Goal: Task Accomplishment & Management: Manage account settings

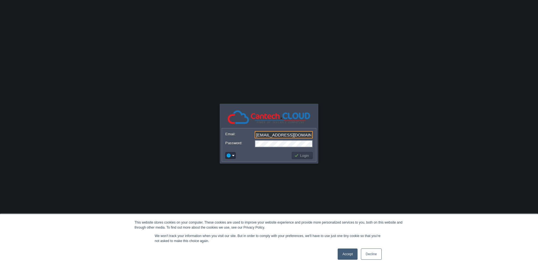
type input "[EMAIL_ADDRESS][DOMAIN_NAME]"
click at [344, 257] on link "Accept" at bounding box center [348, 254] width 20 height 11
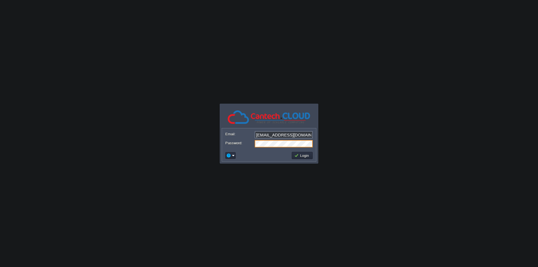
click at [297, 157] on button "Login" at bounding box center [302, 155] width 16 height 5
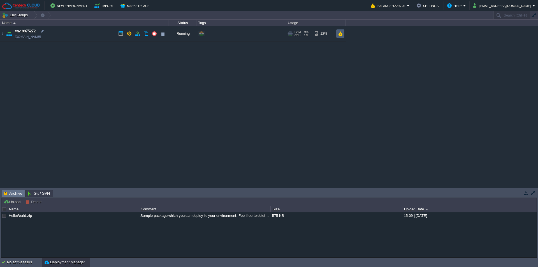
drag, startPoint x: 340, startPoint y: 33, endPoint x: 334, endPoint y: 58, distance: 26.1
click at [340, 33] on button "button" at bounding box center [340, 33] width 5 height 5
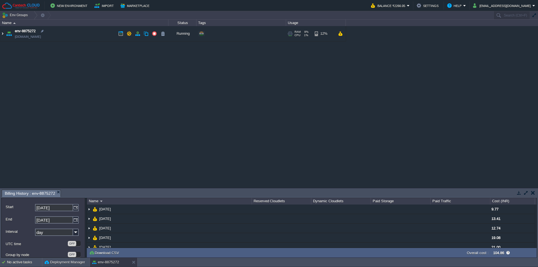
click at [1, 35] on img at bounding box center [2, 33] width 4 height 15
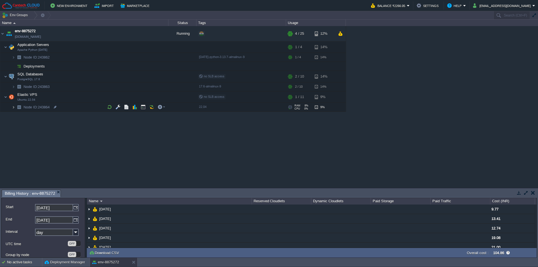
click at [13, 108] on img at bounding box center [13, 107] width 3 height 9
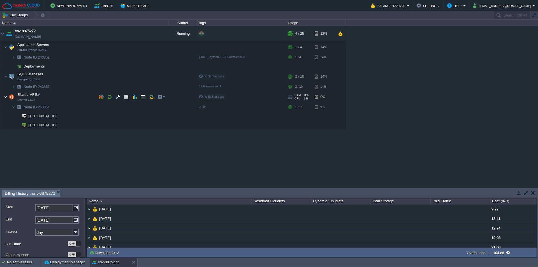
click at [6, 98] on img at bounding box center [5, 96] width 3 height 11
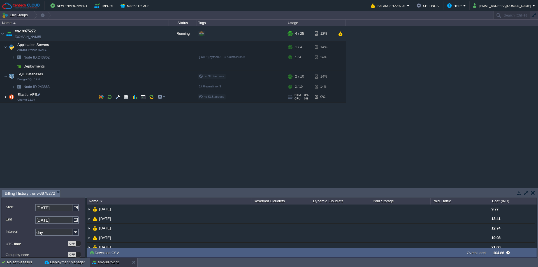
click at [6, 98] on img at bounding box center [5, 96] width 3 height 11
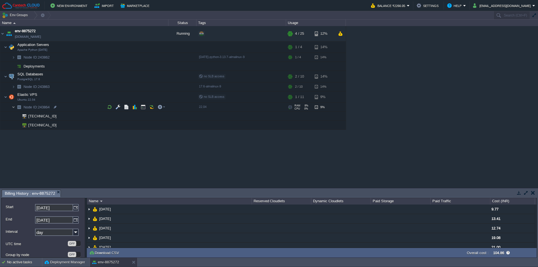
click at [14, 108] on img at bounding box center [13, 107] width 3 height 9
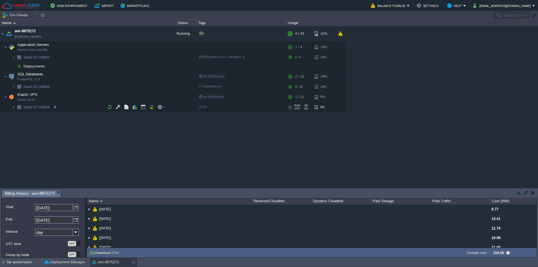
click at [14, 108] on img at bounding box center [13, 107] width 3 height 9
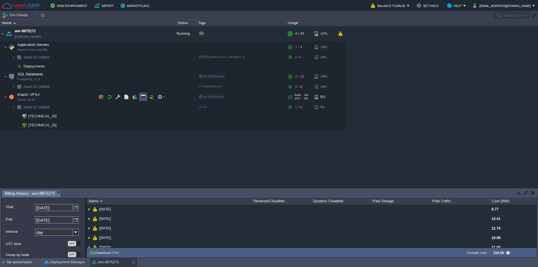
click at [142, 98] on button "button" at bounding box center [143, 96] width 5 height 5
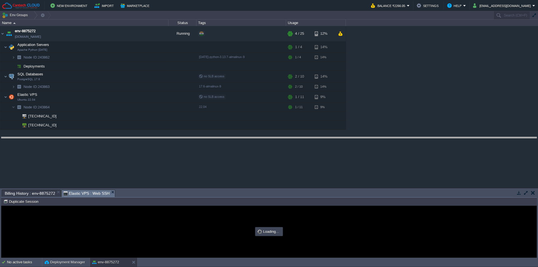
drag, startPoint x: 164, startPoint y: 190, endPoint x: 174, endPoint y: 137, distance: 54.2
click at [174, 137] on body "New Environment Import Marketplace Bonus ₹0.00 Upgrade Account Balance ₹2266.05…" at bounding box center [269, 133] width 538 height 267
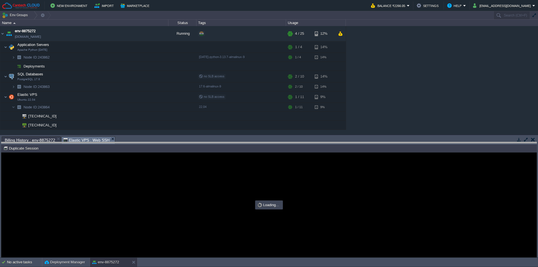
drag, startPoint x: 174, startPoint y: 137, endPoint x: 174, endPoint y: 143, distance: 5.9
click at [174, 143] on body "New Environment Import Marketplace Bonus ₹0.00 Upgrade Account Balance ₹2266.05…" at bounding box center [269, 133] width 538 height 267
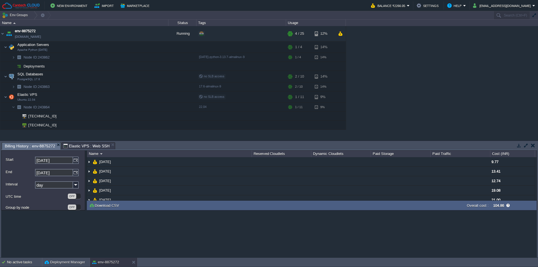
click at [27, 148] on span "Billing History : env-8875272" at bounding box center [30, 146] width 50 height 7
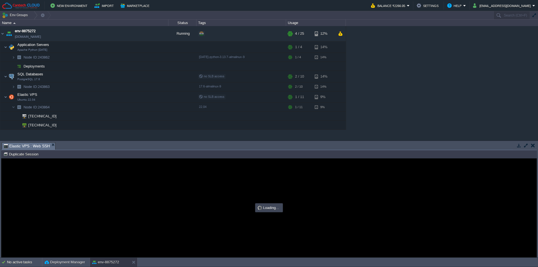
type input "#000000"
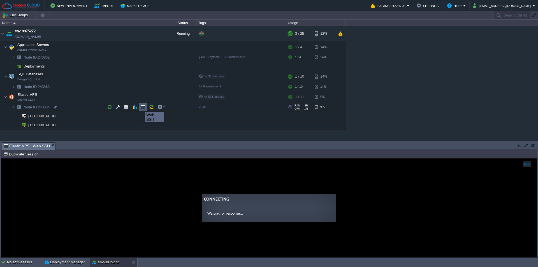
drag, startPoint x: 142, startPoint y: 107, endPoint x: 126, endPoint y: 96, distance: 19.3
click at [142, 107] on button "button" at bounding box center [143, 107] width 5 height 5
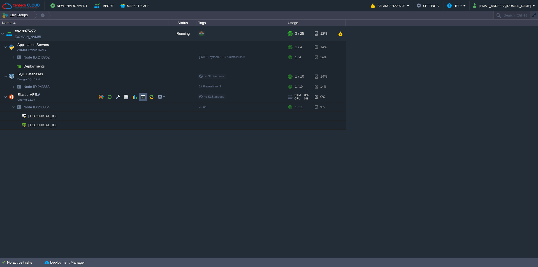
click at [141, 98] on button "button" at bounding box center [143, 96] width 5 height 5
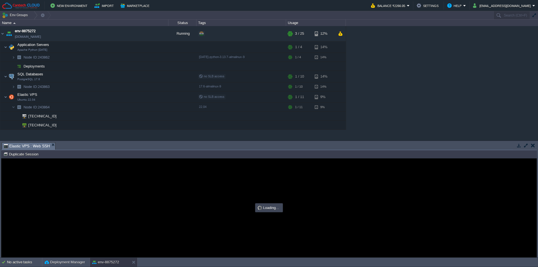
type input "#000000"
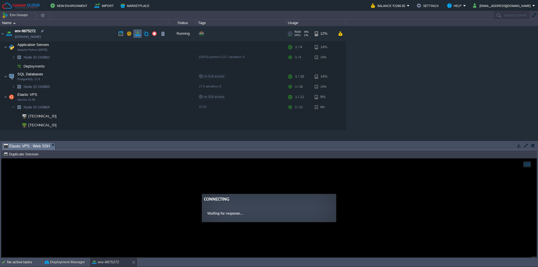
click at [136, 34] on button "button" at bounding box center [137, 33] width 5 height 5
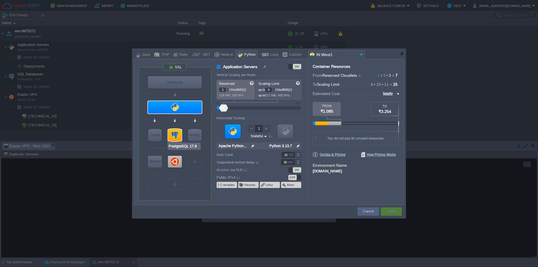
type input "Ubuntu 22.04"
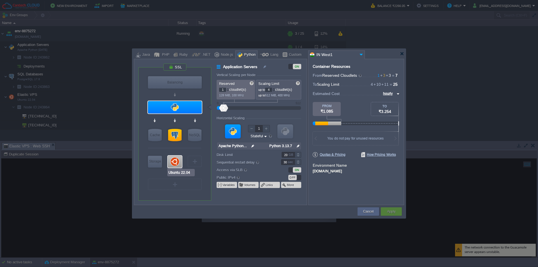
click at [178, 164] on div at bounding box center [175, 162] width 14 height 12
type input "Elastic VPS"
type input "3"
type input "11"
type input "Ubuntu 22.04"
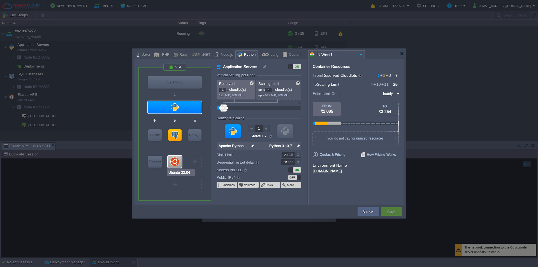
type input "null"
type input "22.04"
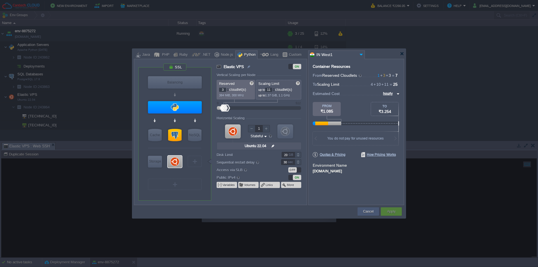
click at [361, 209] on div "Cancel" at bounding box center [369, 211] width 22 height 8
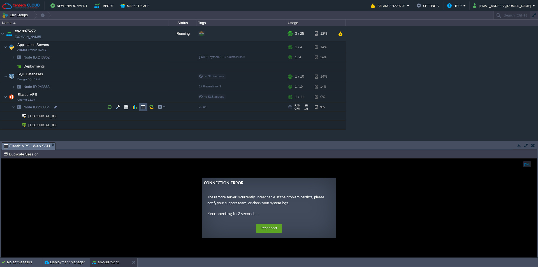
click at [144, 107] on button "button" at bounding box center [143, 107] width 5 height 5
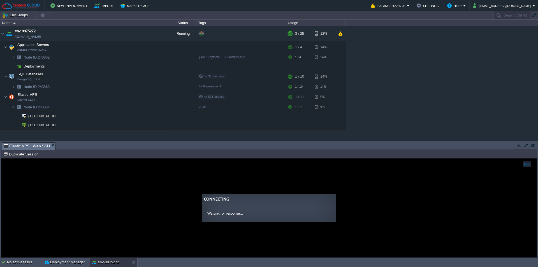
click at [51, 146] on em "Elastic VPS : Web SSH" at bounding box center [30, 146] width 52 height 7
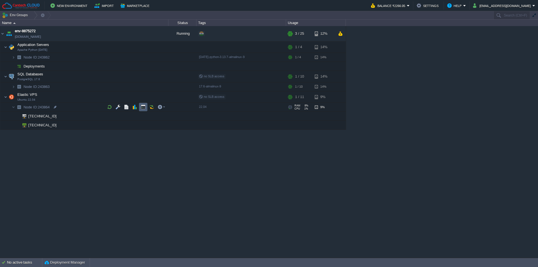
click at [143, 107] on button "button" at bounding box center [143, 107] width 5 height 5
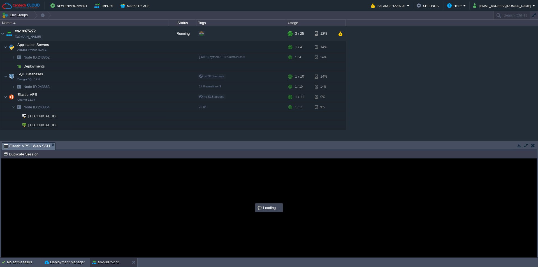
type input "#000000"
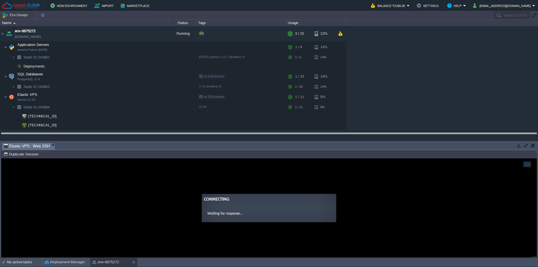
drag, startPoint x: 112, startPoint y: 146, endPoint x: 110, endPoint y: 136, distance: 9.7
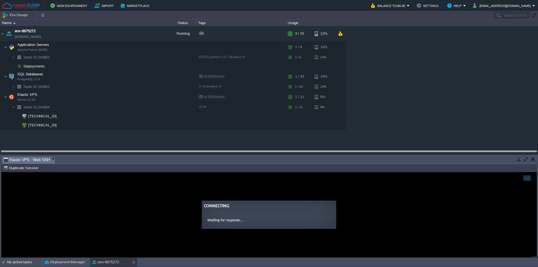
drag, startPoint x: 150, startPoint y: 161, endPoint x: 152, endPoint y: 156, distance: 5.8
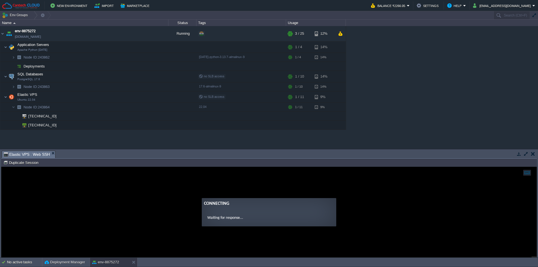
click at [136, 139] on div "env-8875272 [DOMAIN_NAME] Running + Add to Env Group RAM 9% CPU 1% 3 / 25 12% A…" at bounding box center [269, 87] width 538 height 123
click at [134, 35] on td at bounding box center [137, 33] width 8 height 8
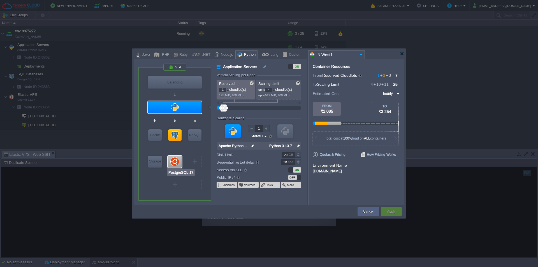
type input "Apache Python [DATE]"
click at [363, 210] on button "Cancel" at bounding box center [368, 212] width 10 height 6
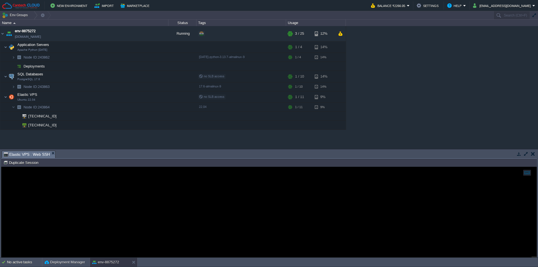
click at [133, 201] on div at bounding box center [268, 212] width 535 height 90
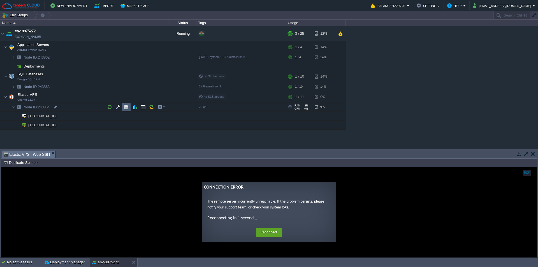
click at [124, 106] on td at bounding box center [126, 107] width 8 height 8
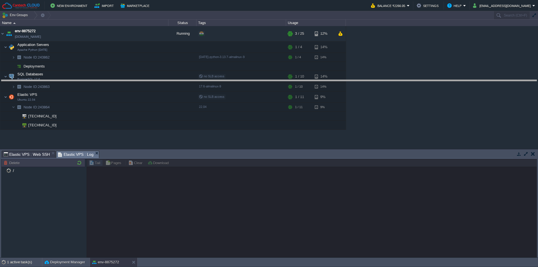
drag, startPoint x: 138, startPoint y: 154, endPoint x: 149, endPoint y: 83, distance: 71.7
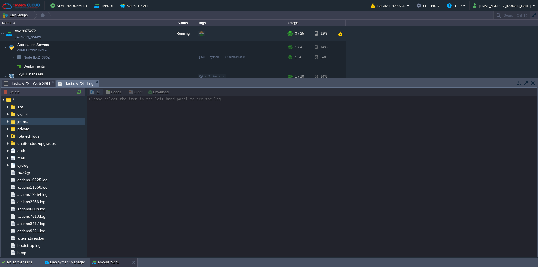
click at [6, 123] on img at bounding box center [8, 121] width 4 height 7
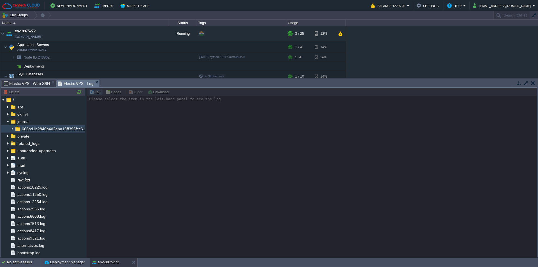
click at [11, 129] on img at bounding box center [12, 128] width 4 height 7
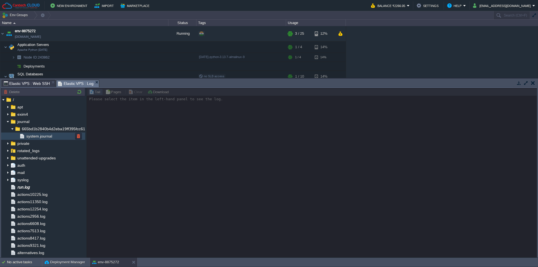
click at [44, 138] on span "system.journal" at bounding box center [39, 136] width 28 height 5
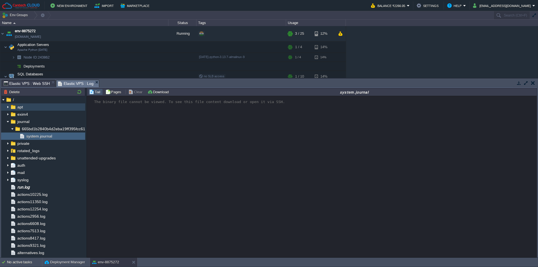
click at [16, 110] on img at bounding box center [13, 106] width 6 height 7
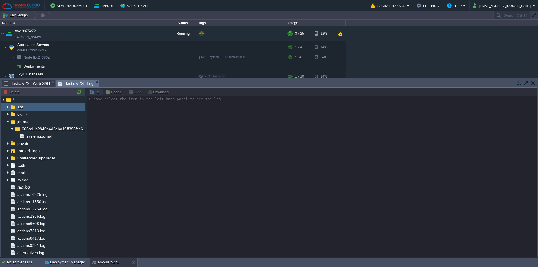
click at [16, 110] on img at bounding box center [13, 106] width 6 height 7
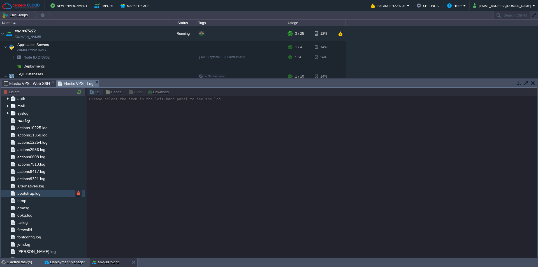
scroll to position [110, 0]
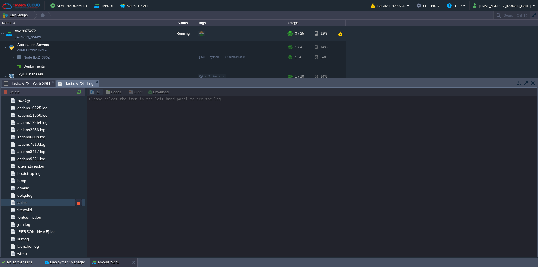
click at [24, 201] on span "faillog" at bounding box center [22, 202] width 12 height 5
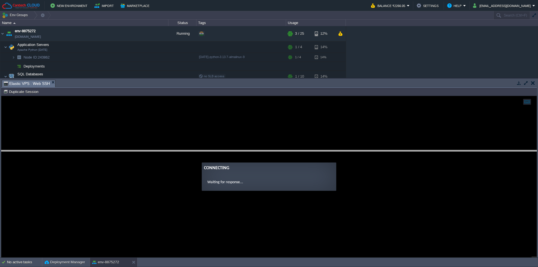
drag, startPoint x: 86, startPoint y: 82, endPoint x: 79, endPoint y: 147, distance: 65.4
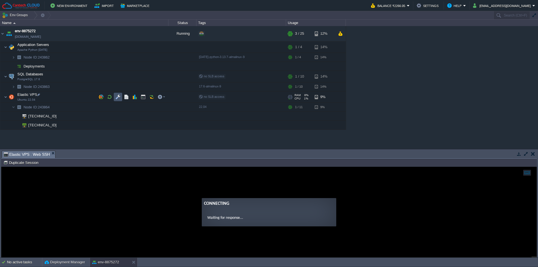
click at [119, 96] on button "button" at bounding box center [118, 96] width 5 height 5
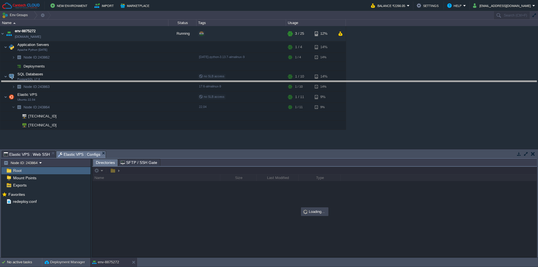
drag, startPoint x: 178, startPoint y: 154, endPoint x: 189, endPoint y: 84, distance: 70.9
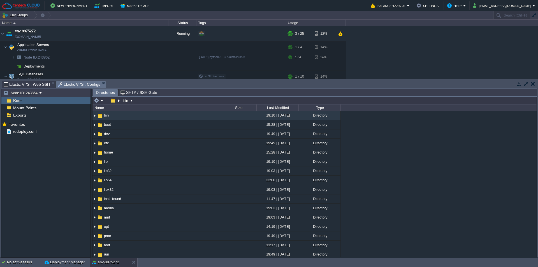
click at [148, 91] on span "SFTP / SSH Gate" at bounding box center [139, 92] width 37 height 7
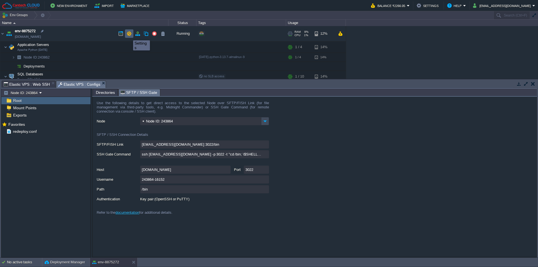
click at [129, 35] on button "button" at bounding box center [129, 33] width 5 height 5
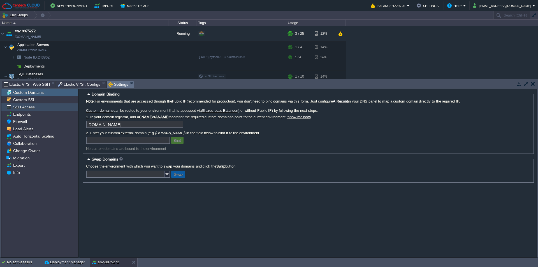
click at [30, 109] on span "SSH Access" at bounding box center [24, 107] width 24 height 5
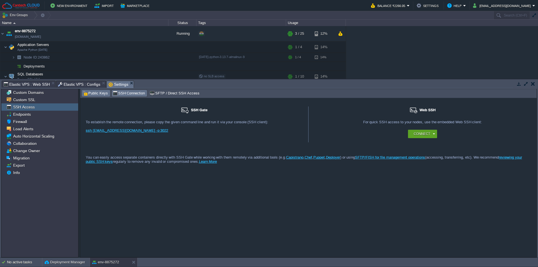
click at [94, 93] on span "Public Keys" at bounding box center [95, 93] width 25 height 6
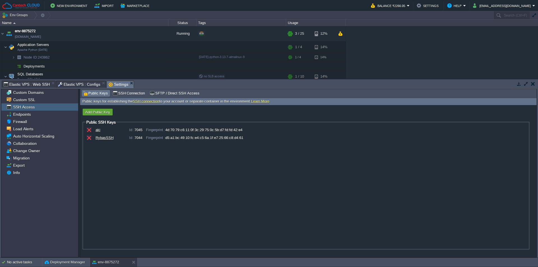
click at [88, 86] on span "Elastic VPS : Configs" at bounding box center [79, 84] width 43 height 7
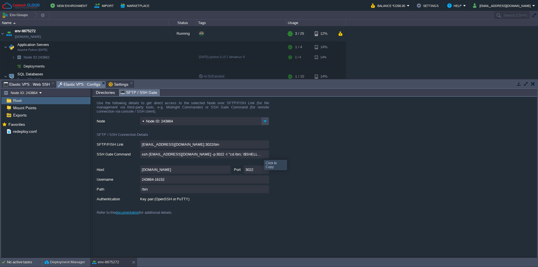
click at [266, 155] on input "ssh [EMAIL_ADDRESS][DOMAIN_NAME] -p 3022 -t "cd /bin; \$SHELL --login"" at bounding box center [204, 154] width 129 height 8
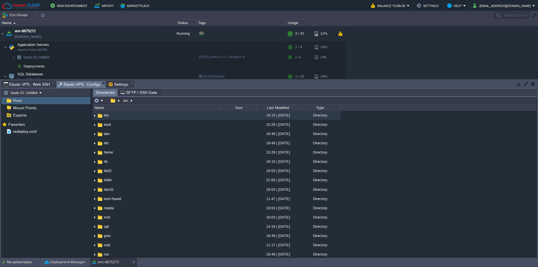
click at [102, 96] on span "Directories" at bounding box center [105, 92] width 19 height 7
click at [109, 82] on span "Settings" at bounding box center [119, 84] width 20 height 7
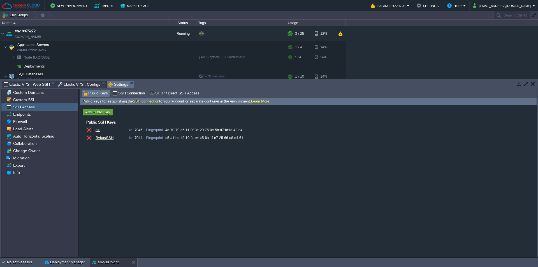
click at [155, 181] on div "aki Id : 7045 Fingerprint : 4d:70:79:c6:11:0f:3c:29:75:0c:5b:d7:fd:fd:42:e4 Ryb…" at bounding box center [306, 187] width 441 height 121
click at [89, 130] on button "button" at bounding box center [89, 130] width 5 height 5
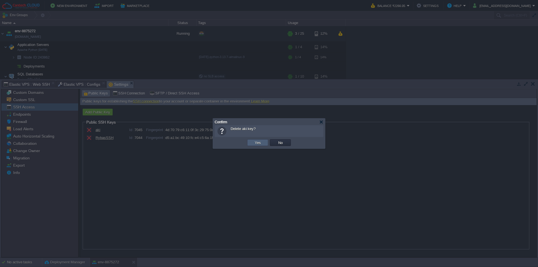
drag, startPoint x: 258, startPoint y: 144, endPoint x: 252, endPoint y: 148, distance: 7.1
click at [258, 144] on button "Yes" at bounding box center [258, 142] width 10 height 5
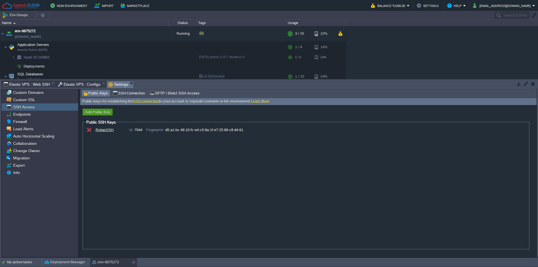
click at [100, 113] on button "Add Public Key" at bounding box center [98, 112] width 28 height 5
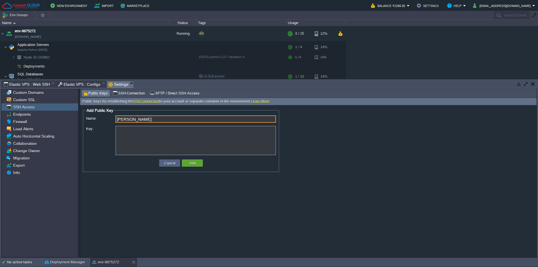
type input "[PERSON_NAME]"
click at [154, 133] on textarea "Key:" at bounding box center [196, 140] width 161 height 29
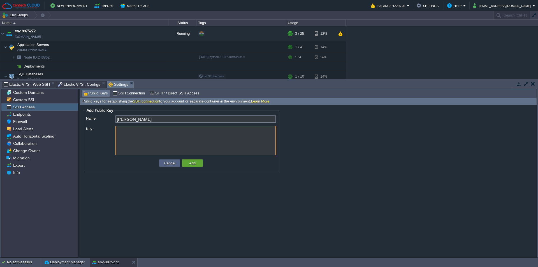
paste textarea "ssh-ed25519 AAAAC3NzaC1lZDI1NTE5AAAAIFijpOo4kCMehLqElQpLgId1GQAOcHKeuLFWPGyE96O…"
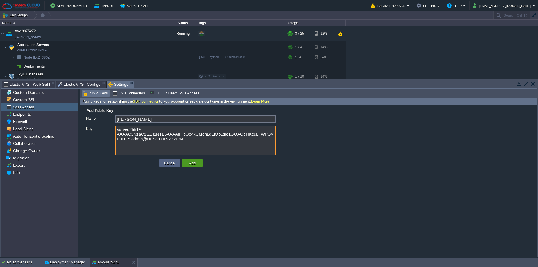
type textarea "ssh-ed25519 AAAAC3NzaC1lZDI1NTE5AAAAIFijpOo4kCMehLqElQpLgId1GQAOcHKeuLFWPGyE96O…"
click at [193, 165] on button "Add" at bounding box center [193, 163] width 10 height 5
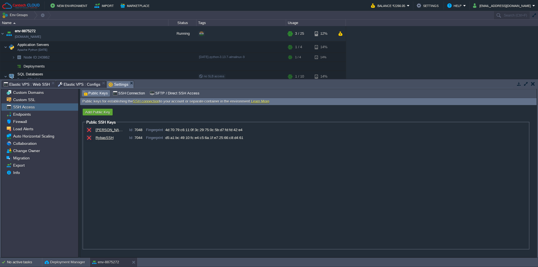
click at [126, 200] on div "[PERSON_NAME] Id : 7048 Fingerprint : 4d:70:79:c6:11:0f:3c:29:75:0c:5b:d7:fd:fd…" at bounding box center [306, 187] width 441 height 121
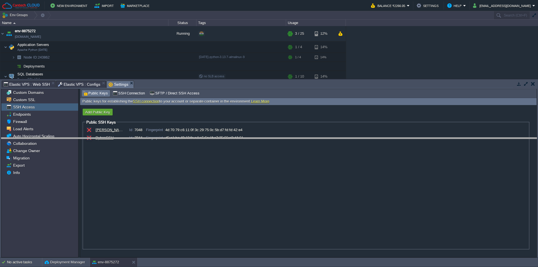
drag, startPoint x: 170, startPoint y: 82, endPoint x: 177, endPoint y: 139, distance: 57.4
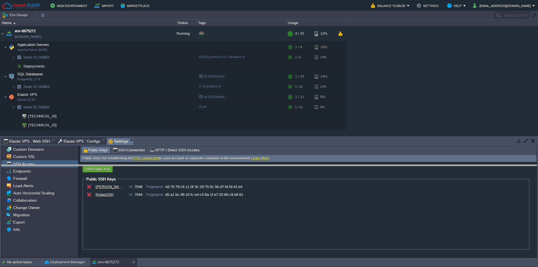
drag, startPoint x: 177, startPoint y: 139, endPoint x: 178, endPoint y: 145, distance: 5.9
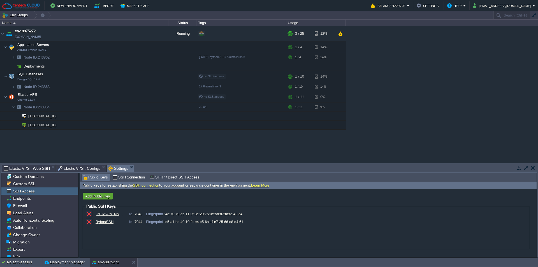
click at [68, 168] on span "Elastic VPS : Configs" at bounding box center [79, 168] width 43 height 7
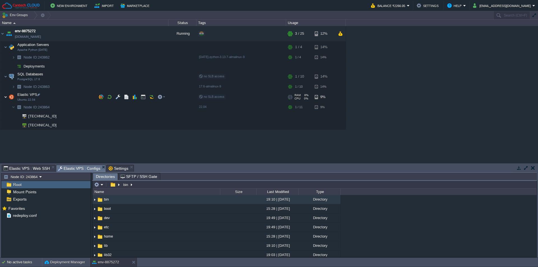
click at [5, 97] on img at bounding box center [5, 96] width 3 height 11
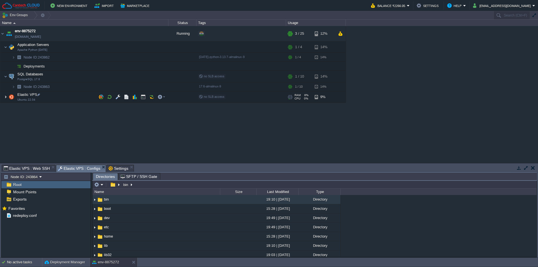
click at [5, 97] on img at bounding box center [5, 96] width 3 height 11
click at [6, 98] on img at bounding box center [5, 96] width 3 height 11
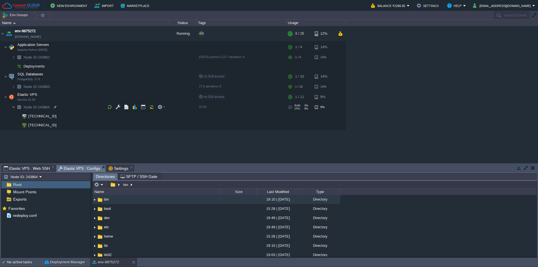
click at [12, 105] on img at bounding box center [13, 107] width 3 height 9
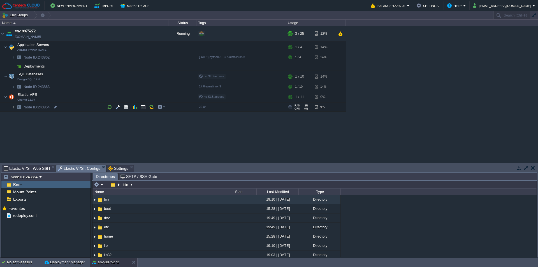
click at [12, 105] on img at bounding box center [13, 107] width 3 height 9
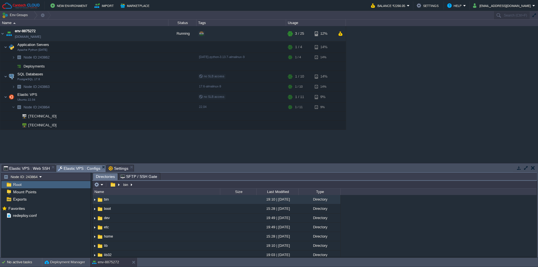
click at [288, 140] on div "env-8875272 [DOMAIN_NAME] Running + Add to Env Group RAM 9% CPU 1% 3 / 25 12% A…" at bounding box center [269, 94] width 538 height 137
click at [153, 97] on button "button" at bounding box center [151, 96] width 5 height 5
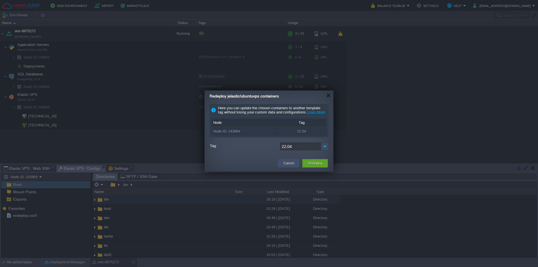
click at [291, 166] on button "Cancel" at bounding box center [289, 164] width 10 height 6
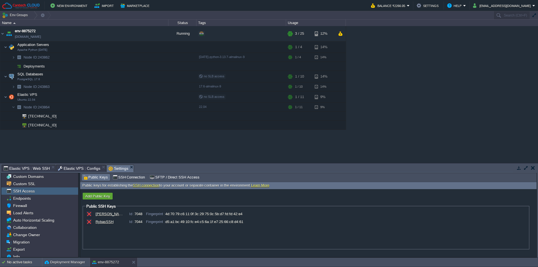
click at [109, 168] on span "Settings" at bounding box center [119, 168] width 20 height 7
click at [89, 215] on button "button" at bounding box center [89, 214] width 5 height 5
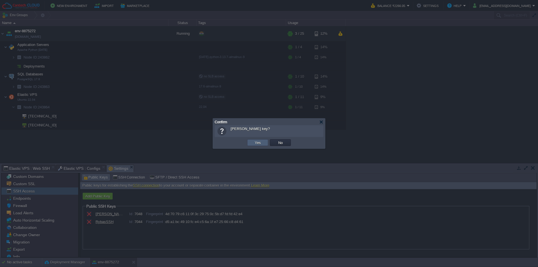
click at [253, 142] on button "Yes" at bounding box center [258, 142] width 10 height 5
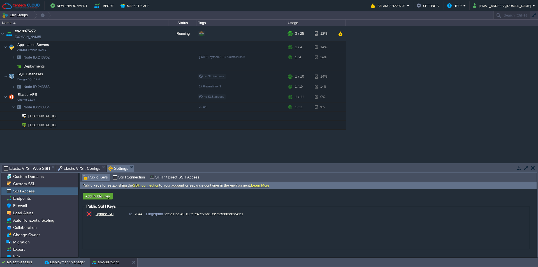
click at [533, 169] on button "button" at bounding box center [533, 167] width 4 height 5
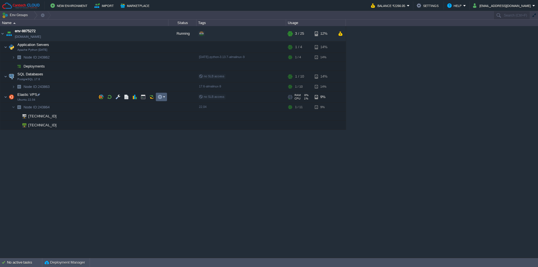
click at [163, 96] on em at bounding box center [162, 96] width 8 height 5
click at [119, 138] on div "env-8875272 [DOMAIN_NAME] Running + Add to Env Group RAM 9% CPU 1% 3 / 25 12% A…" at bounding box center [269, 142] width 538 height 232
click at [510, 6] on button "[EMAIL_ADDRESS][DOMAIN_NAME]" at bounding box center [502, 5] width 59 height 7
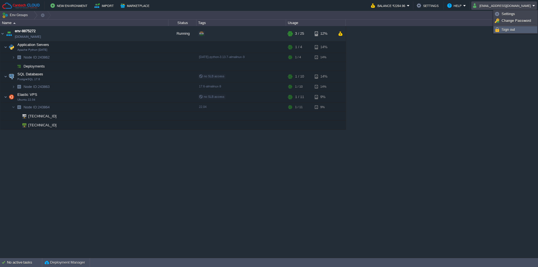
click at [503, 30] on span "Sign out" at bounding box center [508, 29] width 13 height 4
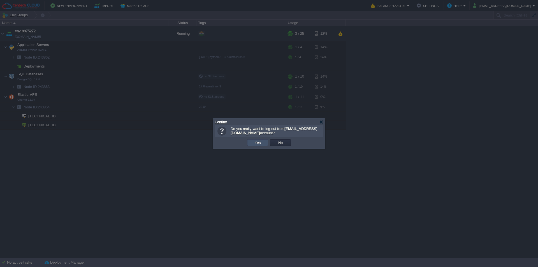
click at [255, 144] on button "Yes" at bounding box center [258, 142] width 10 height 5
